Goal: Go to known website: Access a specific website the user already knows

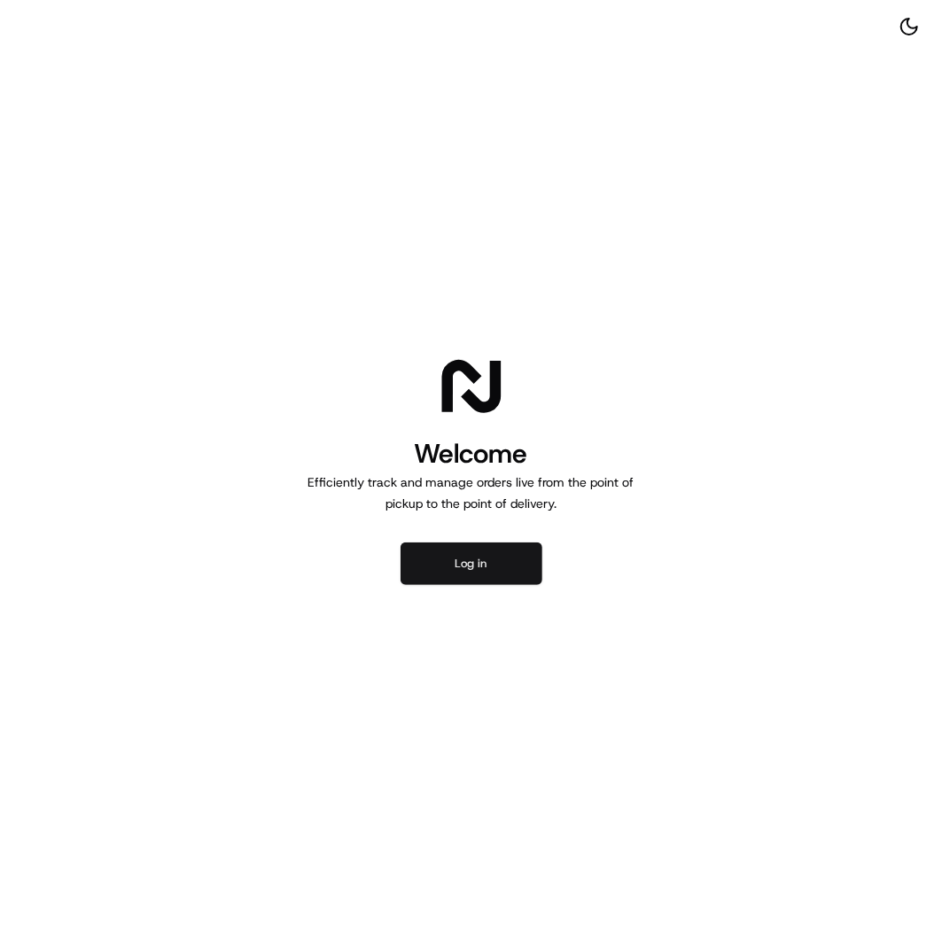
click at [483, 549] on button "Log in" at bounding box center [471, 563] width 142 height 43
